Goal: Information Seeking & Learning: Learn about a topic

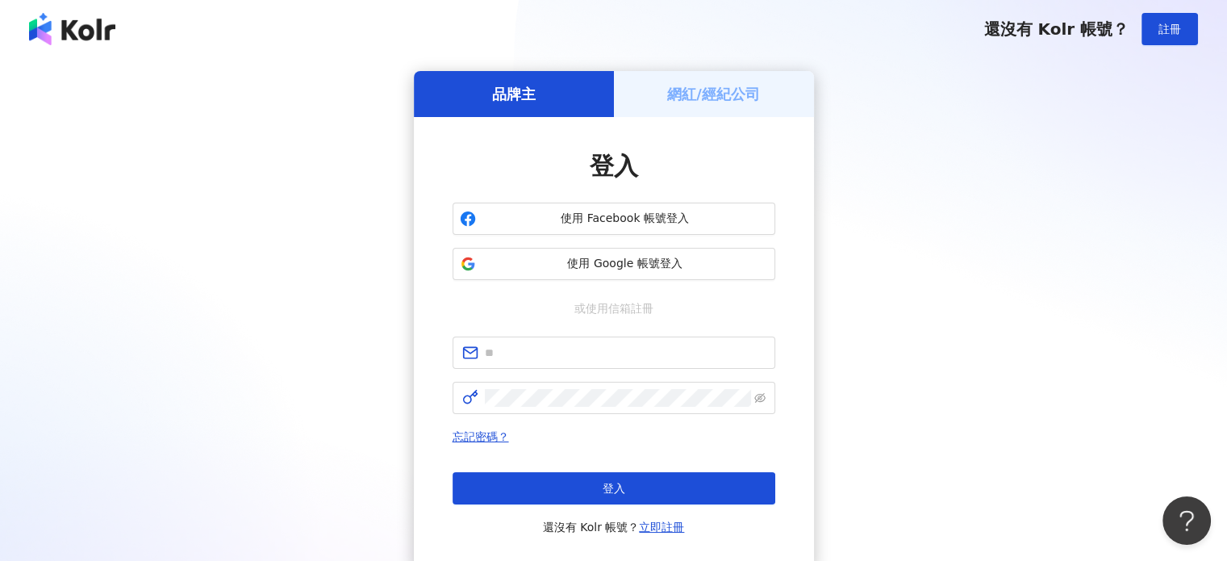
click at [570, 265] on span "使用 Google 帳號登入" at bounding box center [625, 264] width 286 height 16
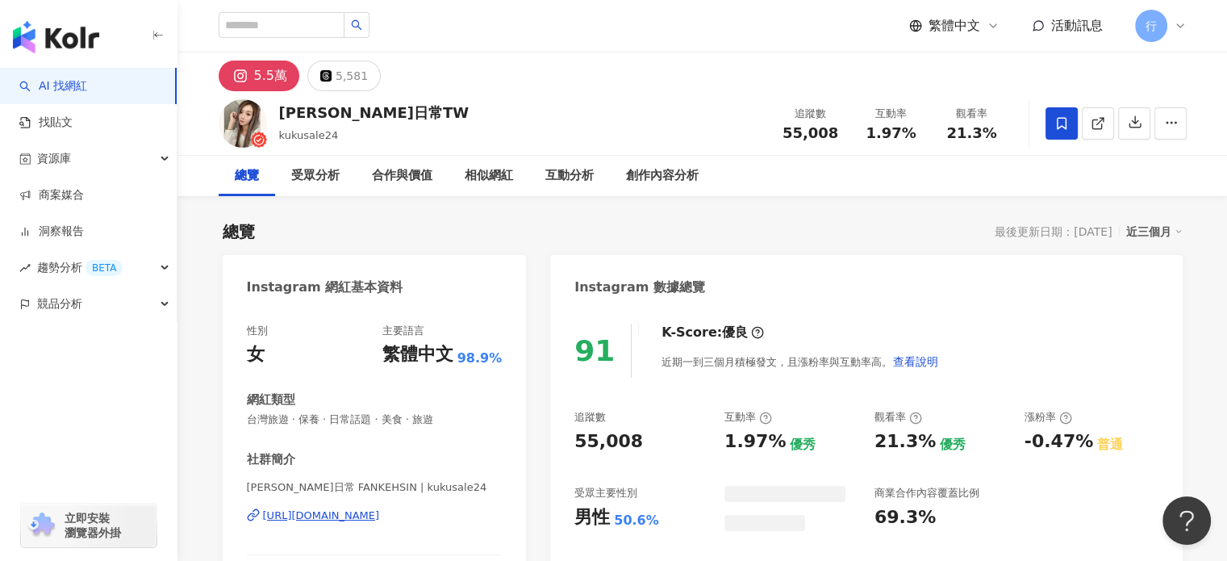
drag, startPoint x: 281, startPoint y: 109, endPoint x: 361, endPoint y: 107, distance: 79.9
click at [364, 107] on div "[PERSON_NAME]生活日常TW kukusale24 追蹤數 55,008 互動率 1.97% 觀看率 21.3%" at bounding box center [702, 123] width 1033 height 64
click at [341, 106] on div "[PERSON_NAME]日常TW" at bounding box center [374, 112] width 190 height 20
drag, startPoint x: 382, startPoint y: 107, endPoint x: 423, endPoint y: 5, distance: 110.1
click at [282, 106] on div "[PERSON_NAME]日常TW" at bounding box center [374, 112] width 190 height 20
